Goal: Task Accomplishment & Management: Manage account settings

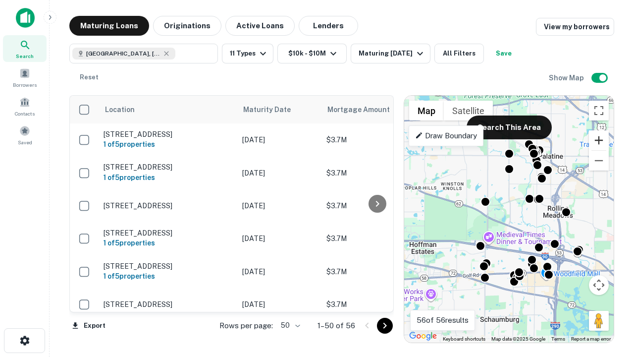
click at [599, 140] on button "Zoom in" at bounding box center [599, 140] width 20 height 20
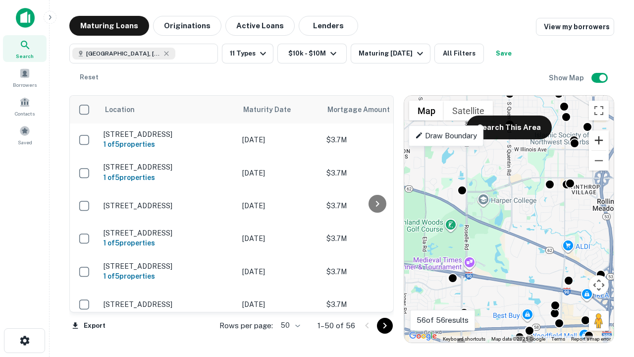
click at [599, 140] on button "Zoom in" at bounding box center [599, 140] width 20 height 20
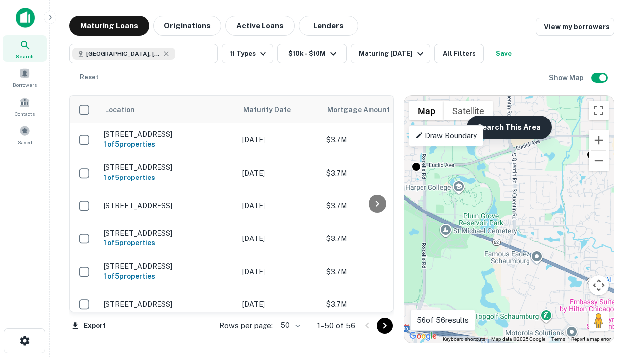
click at [509, 127] on button "Search This Area" at bounding box center [509, 127] width 85 height 24
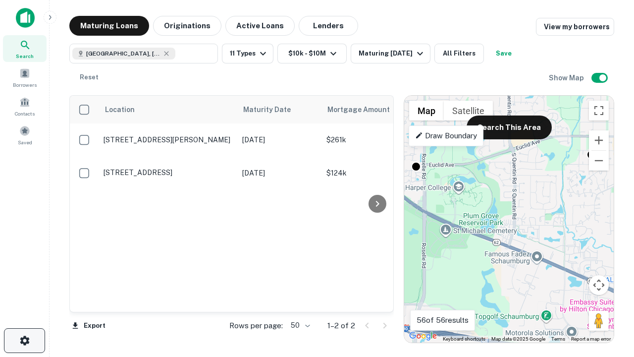
click at [24, 341] on icon "button" at bounding box center [25, 341] width 12 height 12
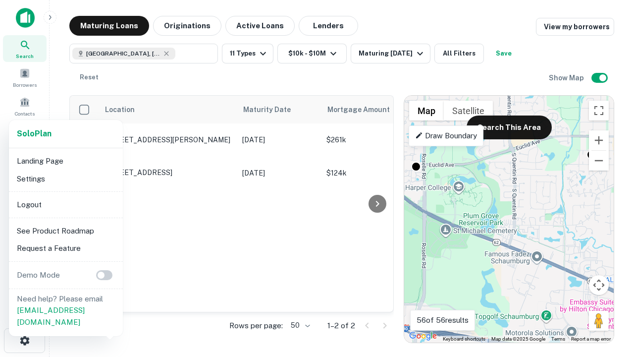
click at [65, 204] on li "Logout" at bounding box center [66, 205] width 106 height 18
